Goal: Task Accomplishment & Management: Manage account settings

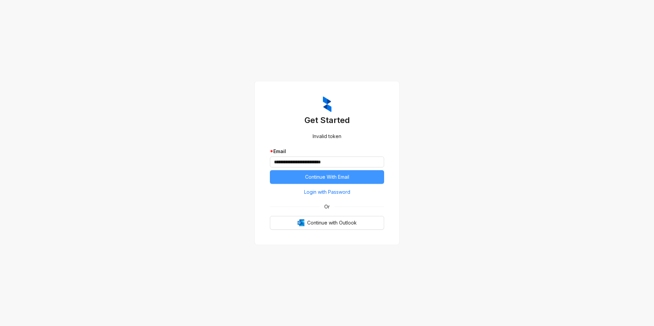
click at [343, 177] on span "Continue With Email" at bounding box center [327, 177] width 44 height 8
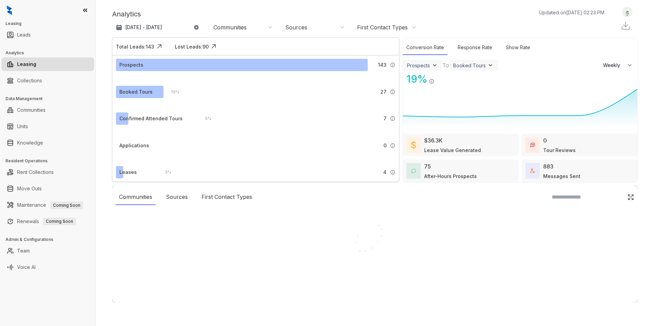
select select "******"
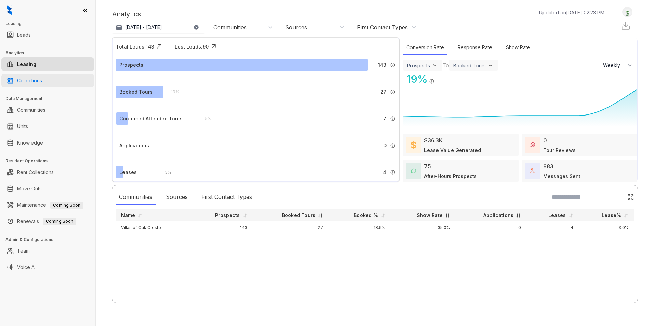
click at [39, 80] on link "Collections" at bounding box center [29, 81] width 25 height 14
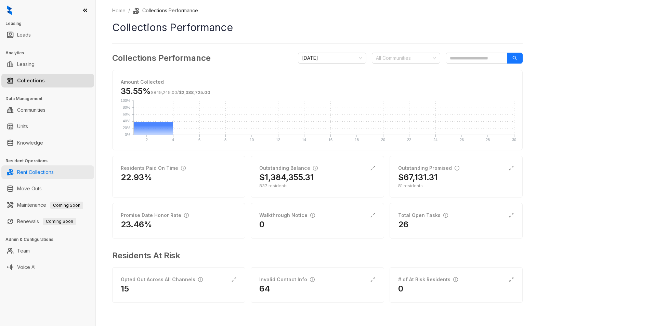
click at [35, 174] on link "Rent Collections" at bounding box center [35, 173] width 37 height 14
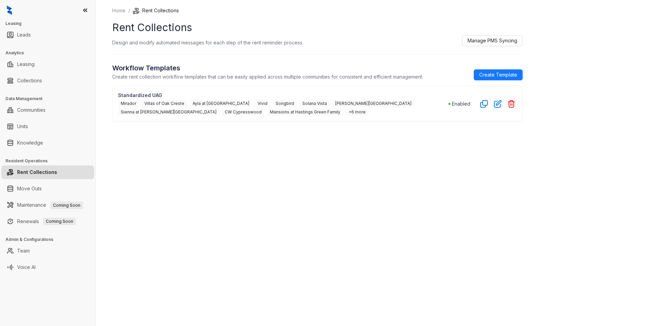
click at [158, 104] on span "Villas of Oak Creste" at bounding box center [165, 104] width 46 height 8
click at [28, 125] on link "Units" at bounding box center [22, 127] width 11 height 14
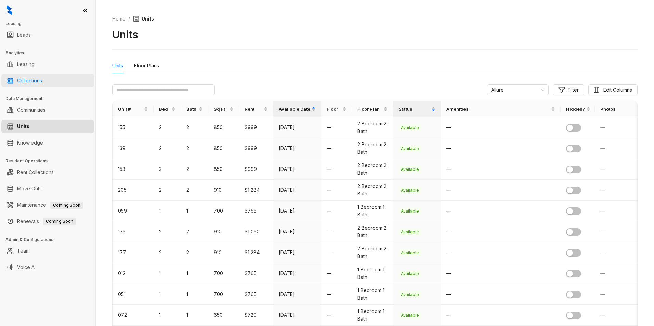
click at [42, 82] on link "Collections" at bounding box center [29, 81] width 25 height 14
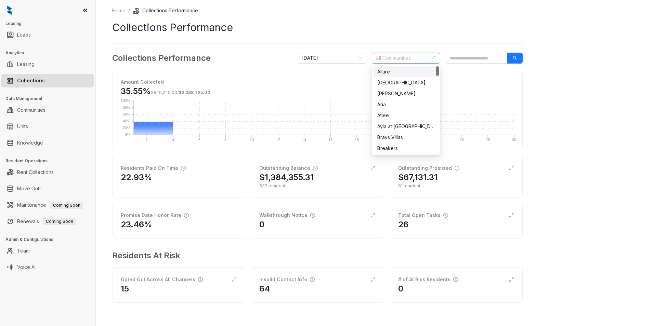
click at [434, 58] on div "All Communities" at bounding box center [406, 58] width 68 height 11
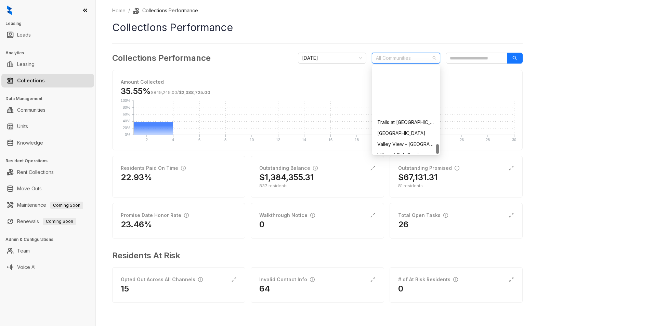
scroll to position [712, 0]
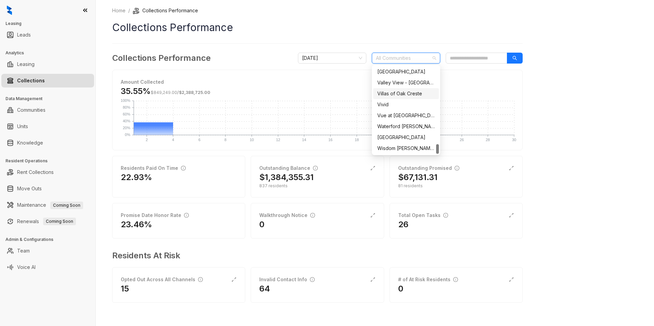
click at [395, 94] on div "Villas of Oak Creste" at bounding box center [405, 94] width 57 height 8
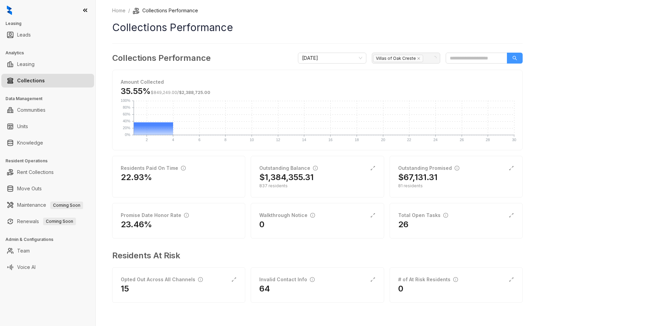
click at [512, 60] on button "button" at bounding box center [515, 58] width 16 height 11
click at [298, 181] on h2 "$87,603.10" at bounding box center [280, 177] width 42 height 11
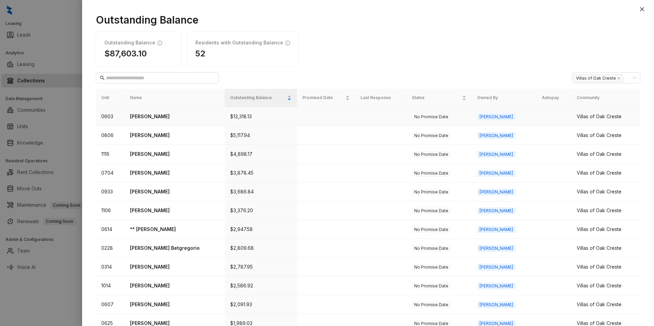
click at [140, 115] on p "Chirstina Tibbs" at bounding box center [174, 117] width 89 height 8
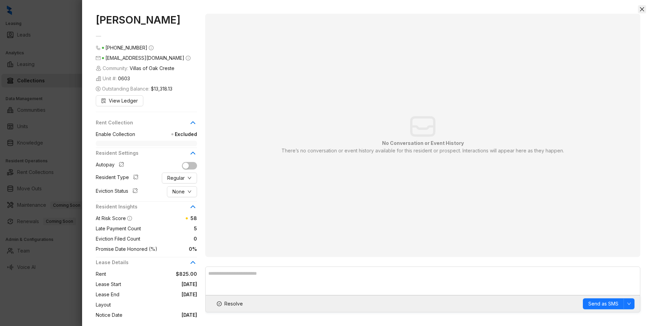
click at [645, 9] on icon "close" at bounding box center [641, 9] width 5 height 5
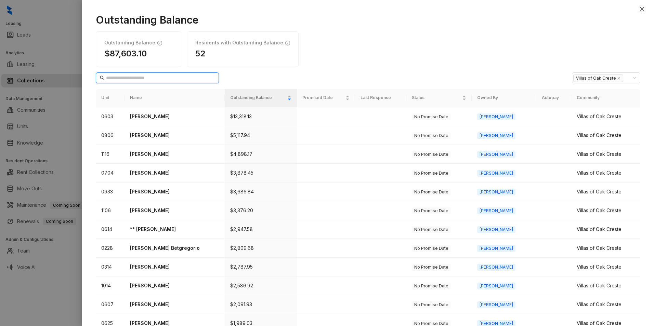
click at [160, 80] on input "text" at bounding box center [157, 78] width 103 height 8
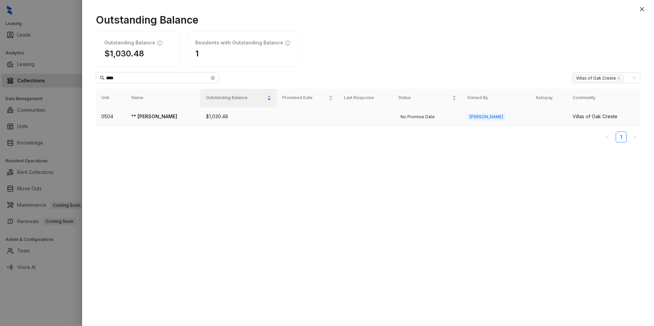
click at [153, 118] on p "** Jesus Chavez" at bounding box center [163, 117] width 64 height 8
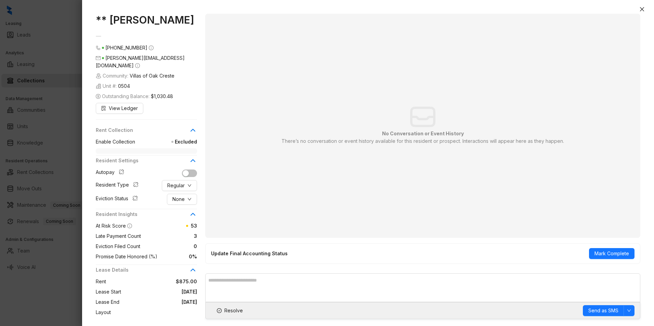
click at [194, 126] on icon at bounding box center [193, 130] width 8 height 8
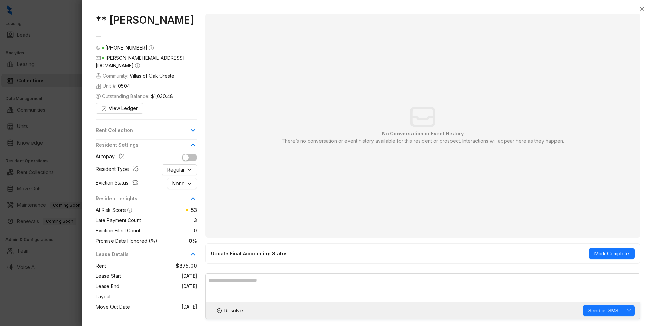
click at [194, 126] on icon at bounding box center [193, 130] width 8 height 8
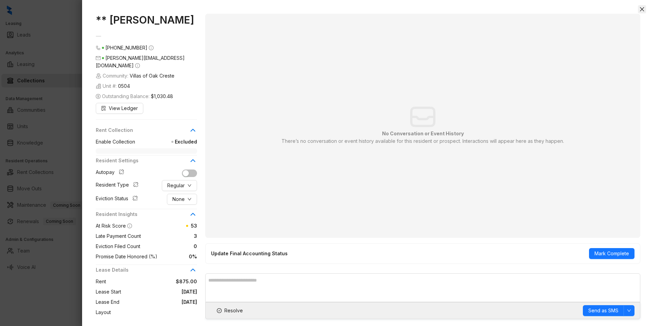
click at [644, 7] on icon "close" at bounding box center [641, 9] width 5 height 5
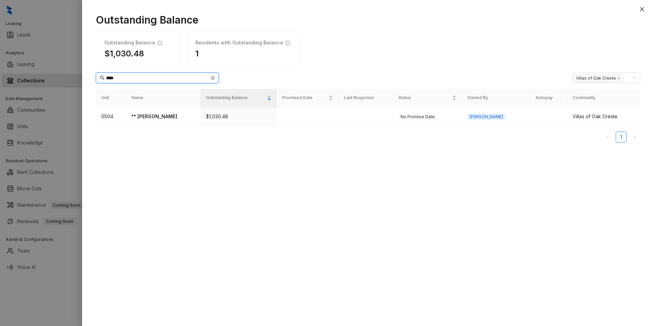
drag, startPoint x: 124, startPoint y: 76, endPoint x: 85, endPoint y: 76, distance: 38.7
click at [86, 76] on div "Outstanding Balance Outstanding Balance $1,030.48 Residents with Outstanding Ba…" at bounding box center [368, 167] width 572 height 320
drag, startPoint x: 127, startPoint y: 77, endPoint x: 98, endPoint y: 78, distance: 29.8
click at [98, 78] on span "****" at bounding box center [157, 78] width 123 height 11
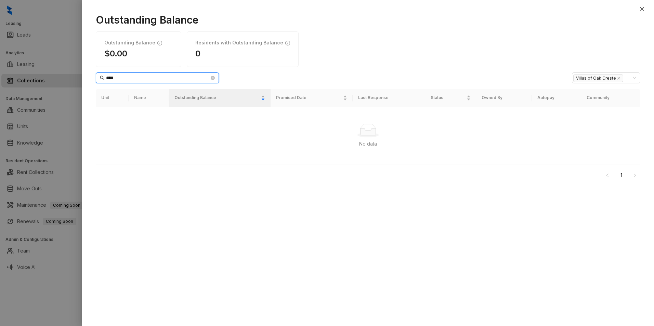
drag, startPoint x: 132, startPoint y: 79, endPoint x: 91, endPoint y: 75, distance: 40.6
click at [91, 75] on div "Outstanding Balance Outstanding Balance $0.00 Residents with Outstanding Balanc…" at bounding box center [368, 167] width 572 height 320
drag, startPoint x: 174, startPoint y: 80, endPoint x: 162, endPoint y: 80, distance: 12.3
click at [174, 80] on input "****" at bounding box center [157, 78] width 103 height 8
drag, startPoint x: 137, startPoint y: 78, endPoint x: 76, endPoint y: 70, distance: 61.2
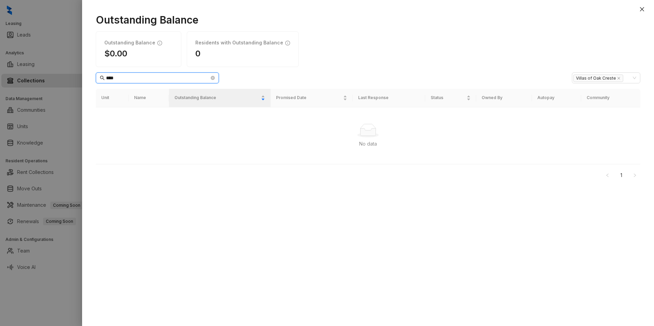
click at [77, 72] on div "Outstanding Balance Outstanding Balance $0.00 Residents with Outstanding Balanc…" at bounding box center [327, 163] width 654 height 326
type input "***"
click at [211, 77] on icon "close-circle" at bounding box center [213, 78] width 4 height 4
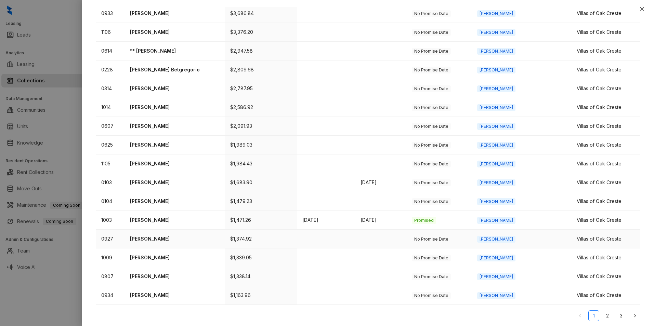
scroll to position [181, 0]
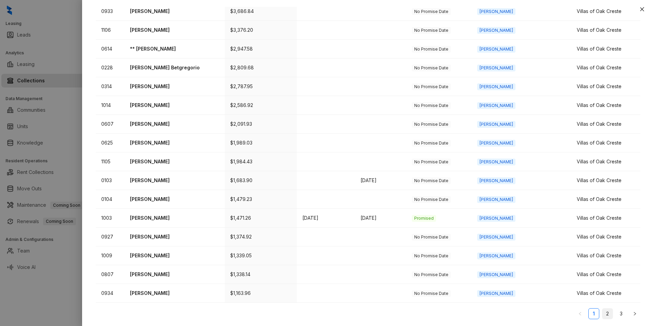
click at [603, 312] on link "2" at bounding box center [608, 314] width 10 height 10
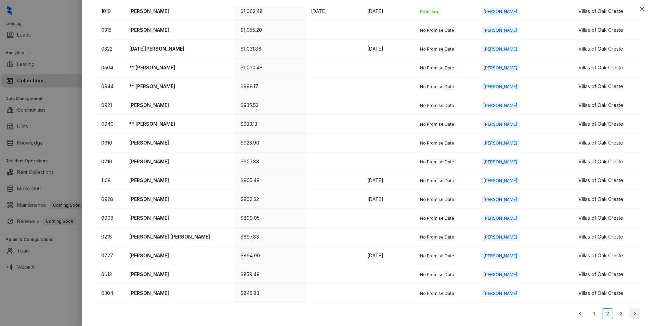
click at [633, 314] on icon "right" at bounding box center [635, 314] width 4 height 4
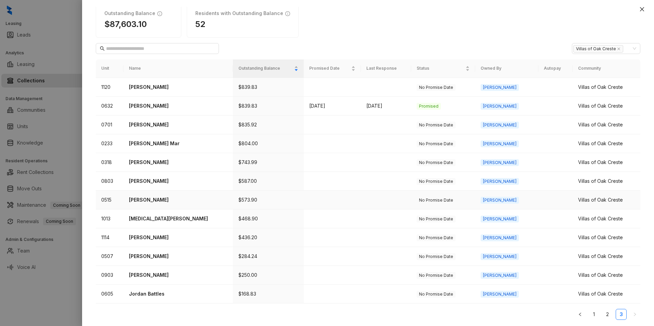
scroll to position [30, 0]
click at [578, 312] on icon "left" at bounding box center [580, 314] width 4 height 4
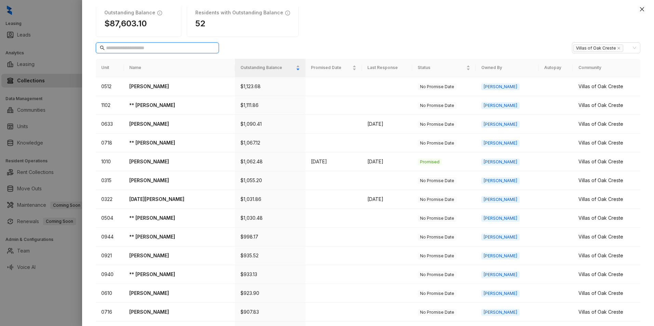
click at [137, 46] on input "text" at bounding box center [157, 48] width 103 height 8
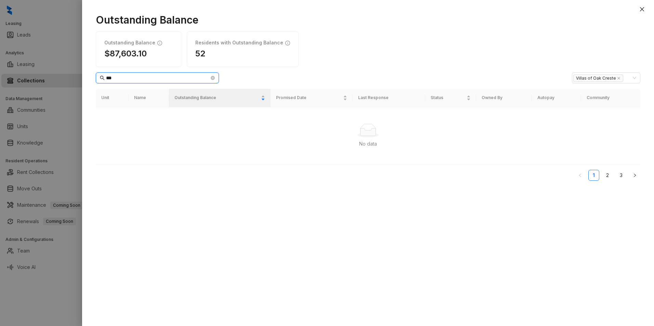
scroll to position [0, 0]
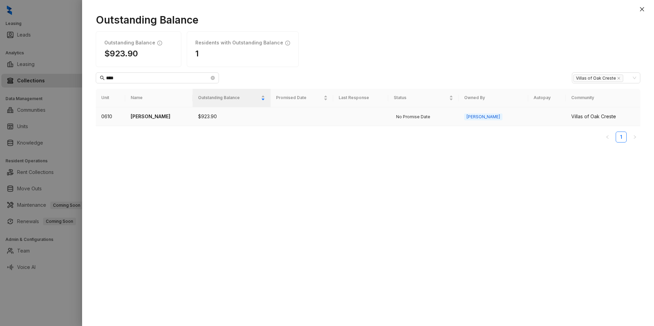
click at [146, 118] on p "Keith Williams" at bounding box center [159, 117] width 57 height 8
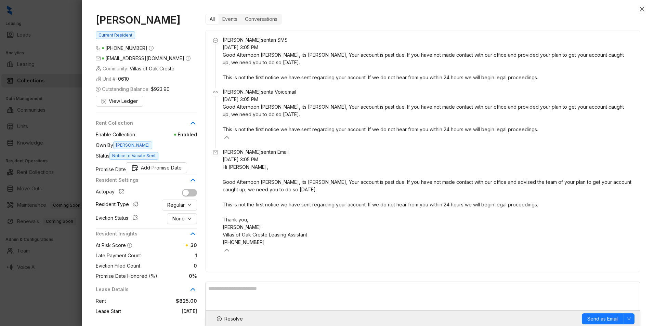
click at [231, 246] on icon at bounding box center [227, 250] width 8 height 8
click at [643, 9] on icon "close" at bounding box center [642, 9] width 4 height 4
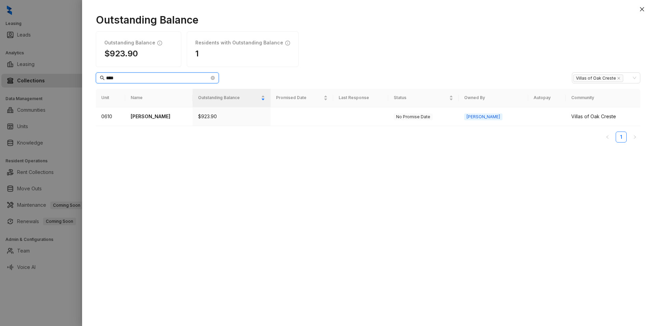
drag, startPoint x: 120, startPoint y: 77, endPoint x: 97, endPoint y: 78, distance: 23.6
click at [97, 78] on span "****" at bounding box center [157, 78] width 123 height 11
click at [156, 119] on p "Angella Dillon" at bounding box center [159, 117] width 56 height 8
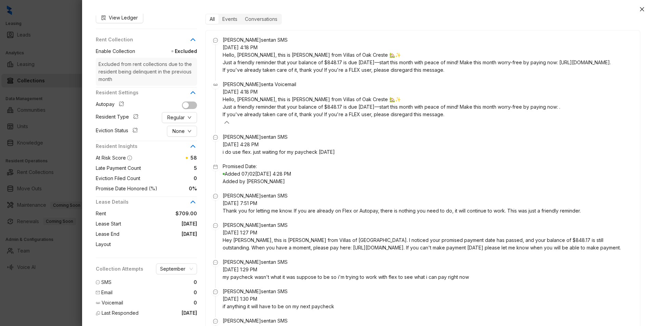
scroll to position [84, 0]
click at [643, 10] on icon "close" at bounding box center [642, 9] width 4 height 4
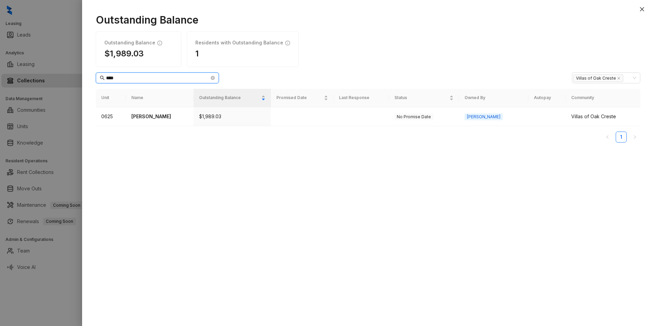
drag, startPoint x: 124, startPoint y: 79, endPoint x: 103, endPoint y: 77, distance: 20.9
click at [103, 77] on span "****" at bounding box center [157, 78] width 123 height 11
type input "****"
click at [168, 119] on p "Benjamin Newsome" at bounding box center [158, 117] width 57 height 8
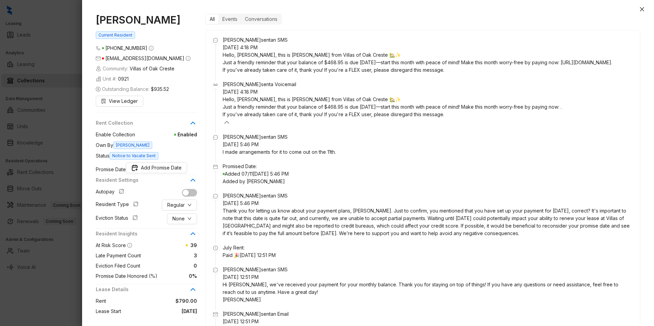
scroll to position [514, 0]
click at [182, 166] on span "Add Promise Date" at bounding box center [161, 168] width 41 height 8
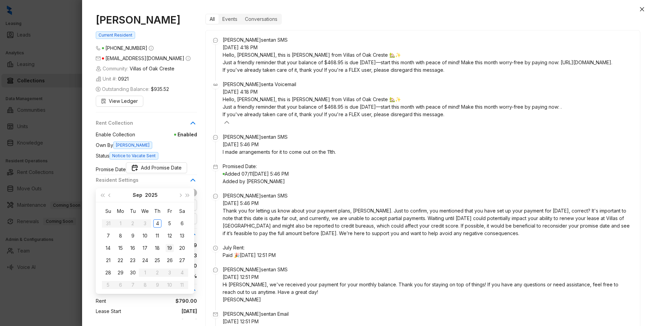
type input "**********"
click at [170, 249] on div "19" at bounding box center [170, 248] width 8 height 8
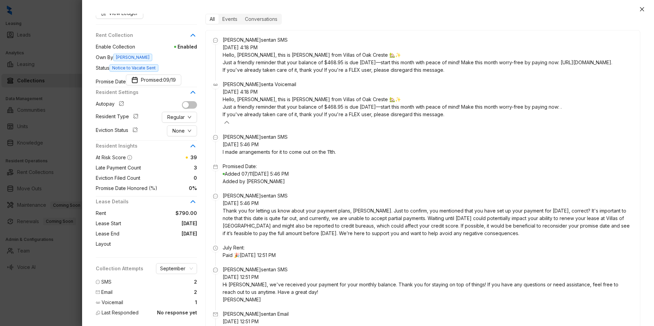
scroll to position [0, 0]
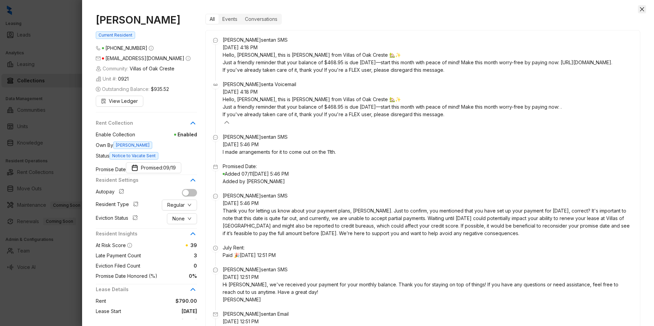
click at [643, 7] on icon "close" at bounding box center [641, 9] width 5 height 5
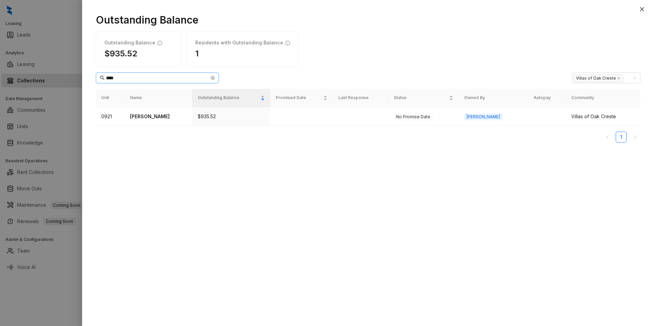
click at [121, 82] on span "****" at bounding box center [157, 78] width 123 height 11
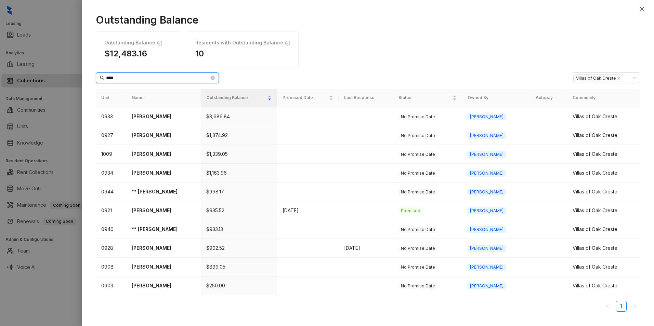
type input "****"
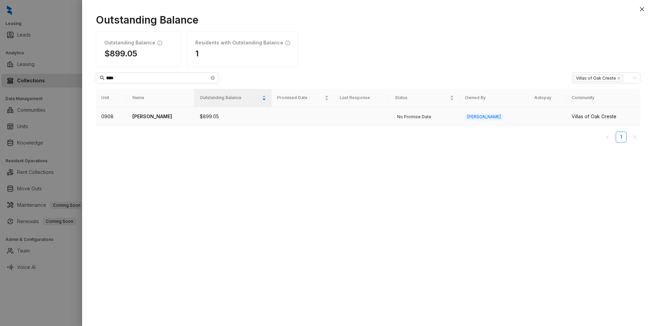
click at [164, 116] on p "Anthony Sullins" at bounding box center [160, 117] width 56 height 8
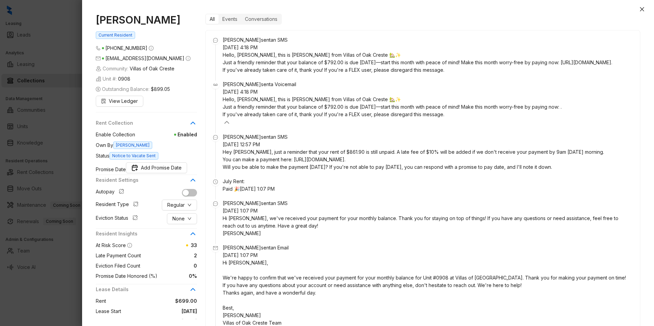
scroll to position [452, 0]
click at [639, 10] on icon "close" at bounding box center [641, 9] width 5 height 5
